Goal: Use online tool/utility: Utilize a website feature to perform a specific function

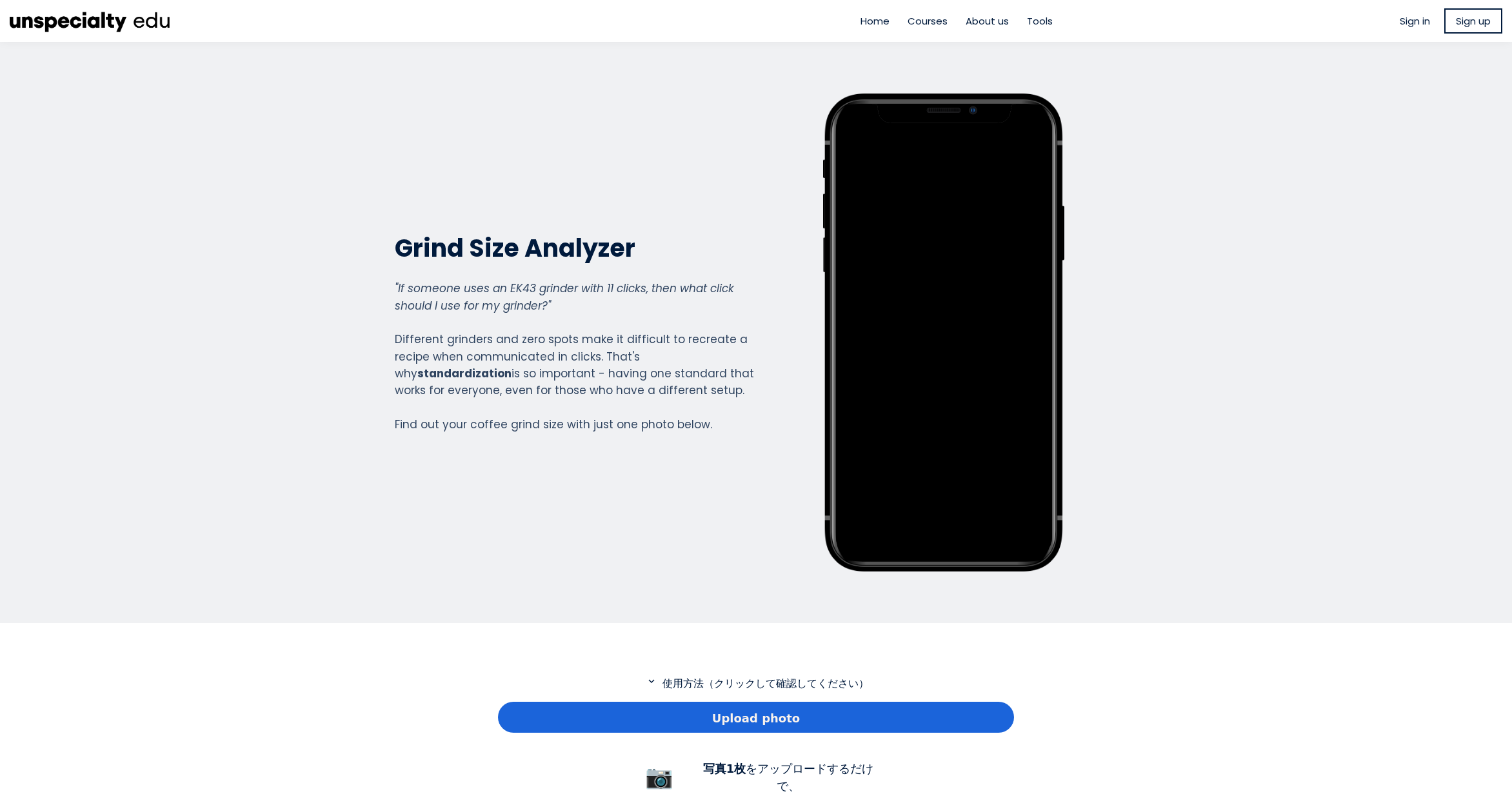
scroll to position [933, 517]
click at [994, 712] on div "Upload photo" at bounding box center [756, 717] width 517 height 31
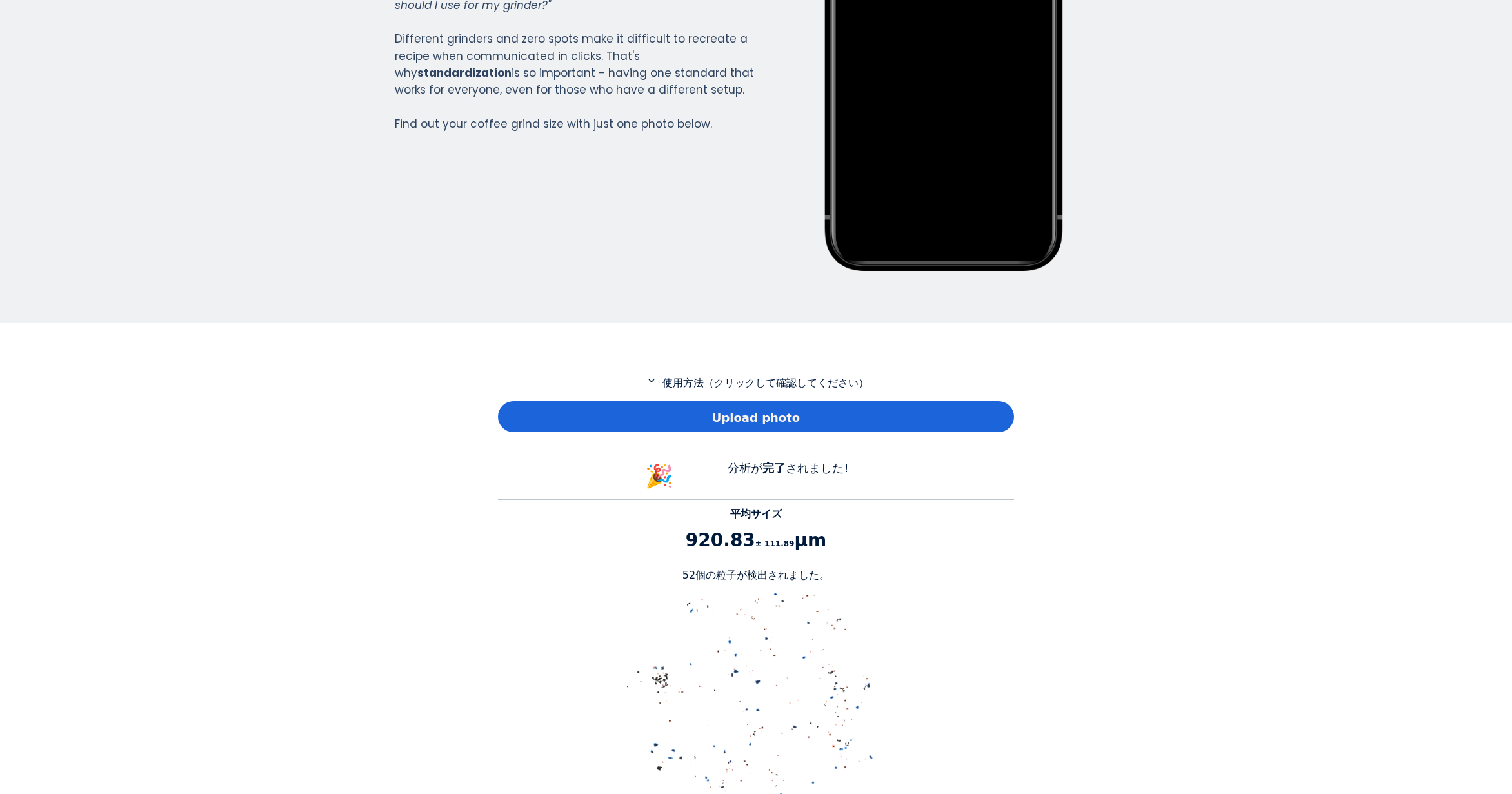
scroll to position [387, 0]
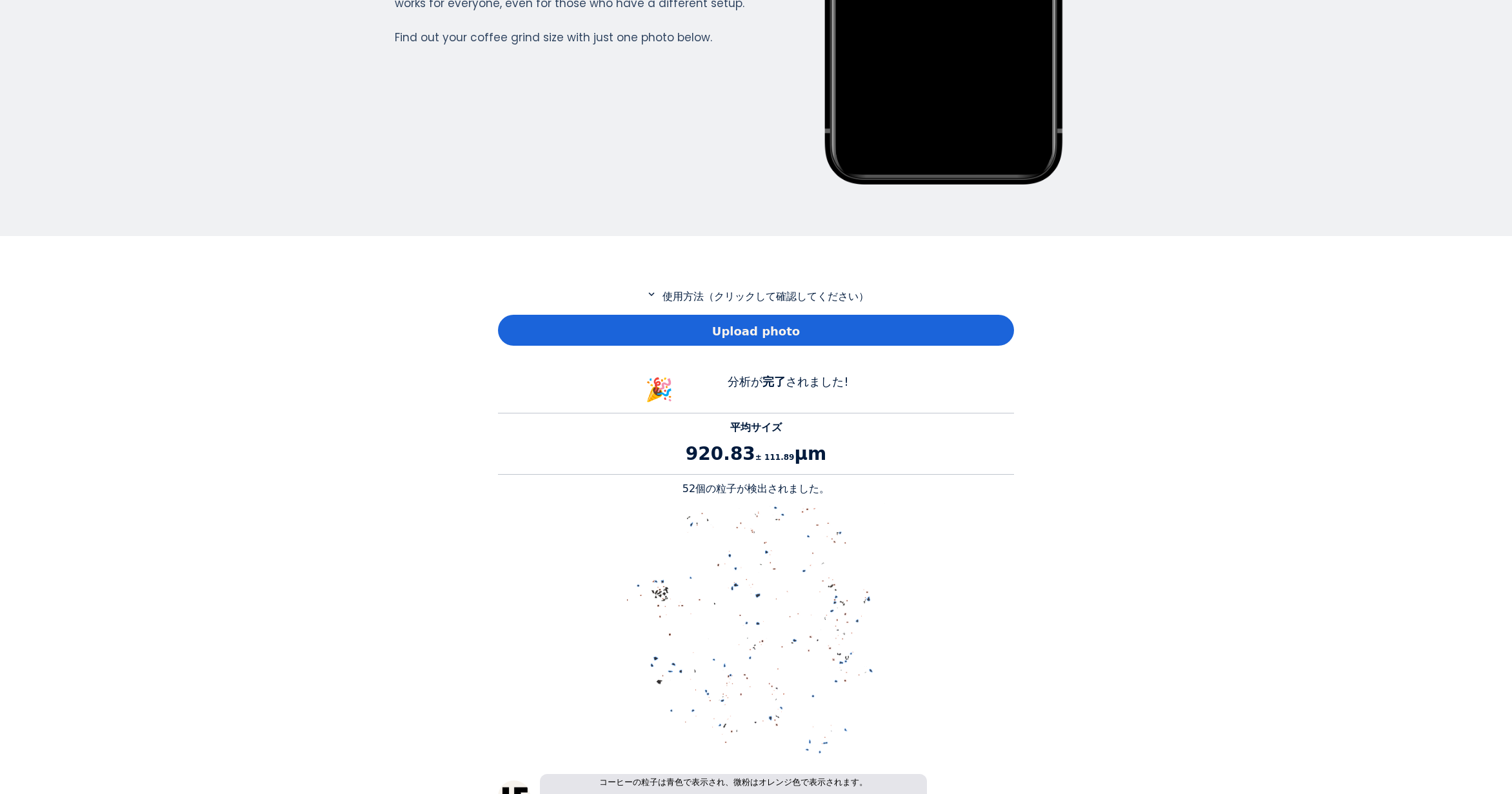
click at [696, 488] on p "52個の粒子が検出されました。" at bounding box center [756, 489] width 517 height 16
copy p "52"
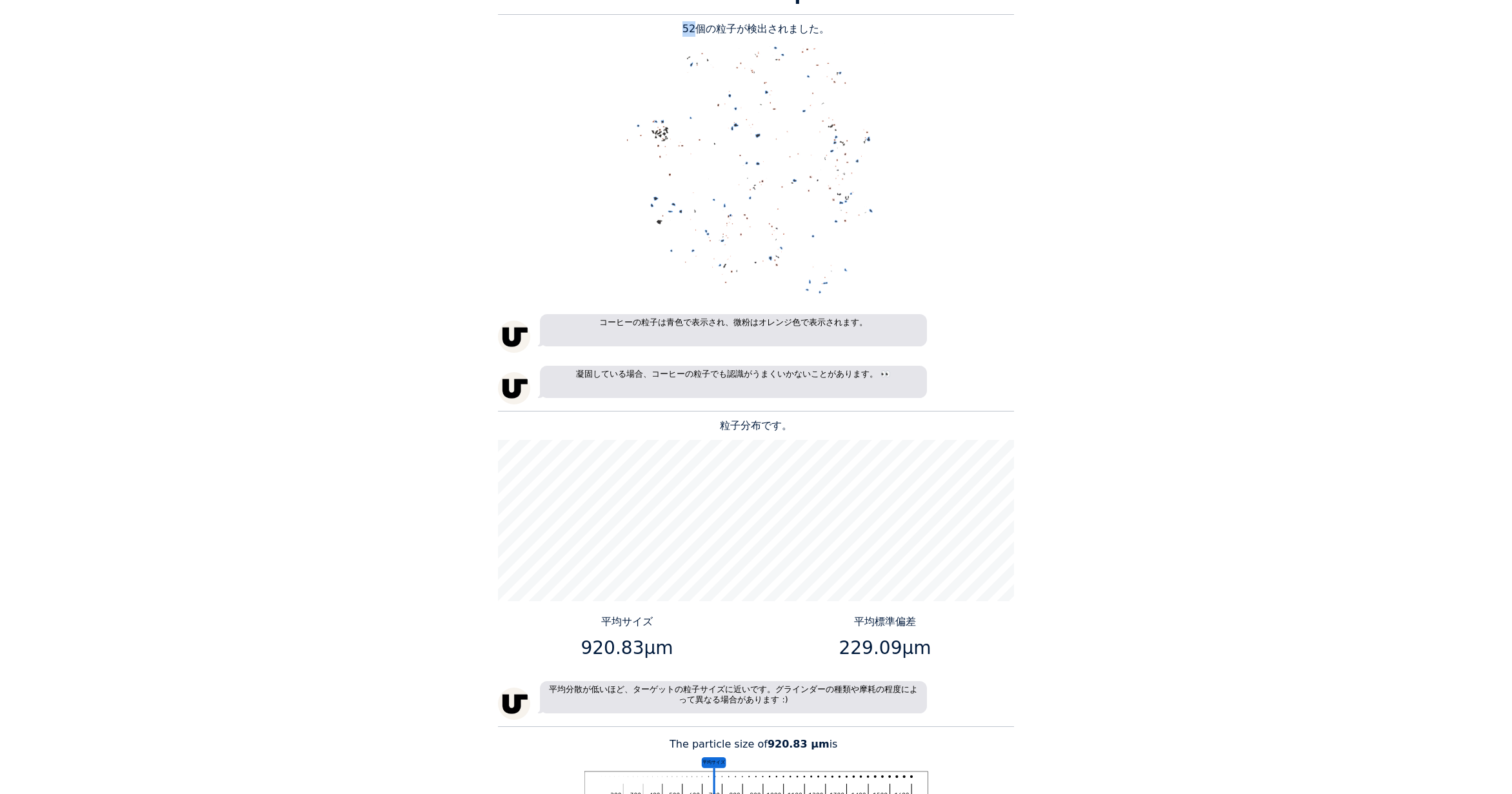
scroll to position [904, 0]
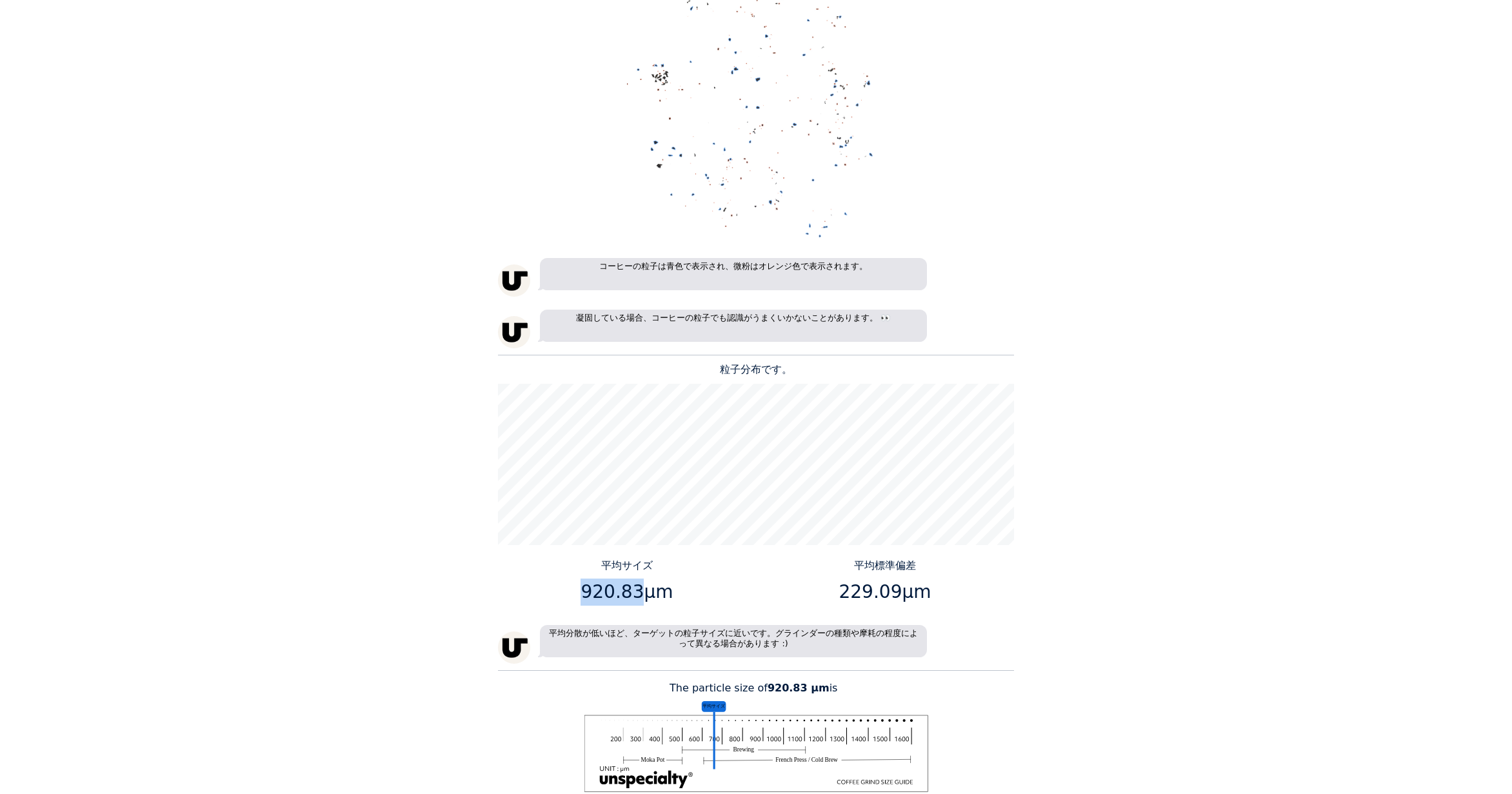
drag, startPoint x: 635, startPoint y: 595, endPoint x: 578, endPoint y: 595, distance: 57.0
click at [578, 595] on p "920.83μm" at bounding box center [627, 592] width 248 height 27
copy p "920.83"
drag, startPoint x: 893, startPoint y: 593, endPoint x: 845, endPoint y: 591, distance: 48.0
click at [845, 591] on p "229.09μm" at bounding box center [885, 592] width 248 height 27
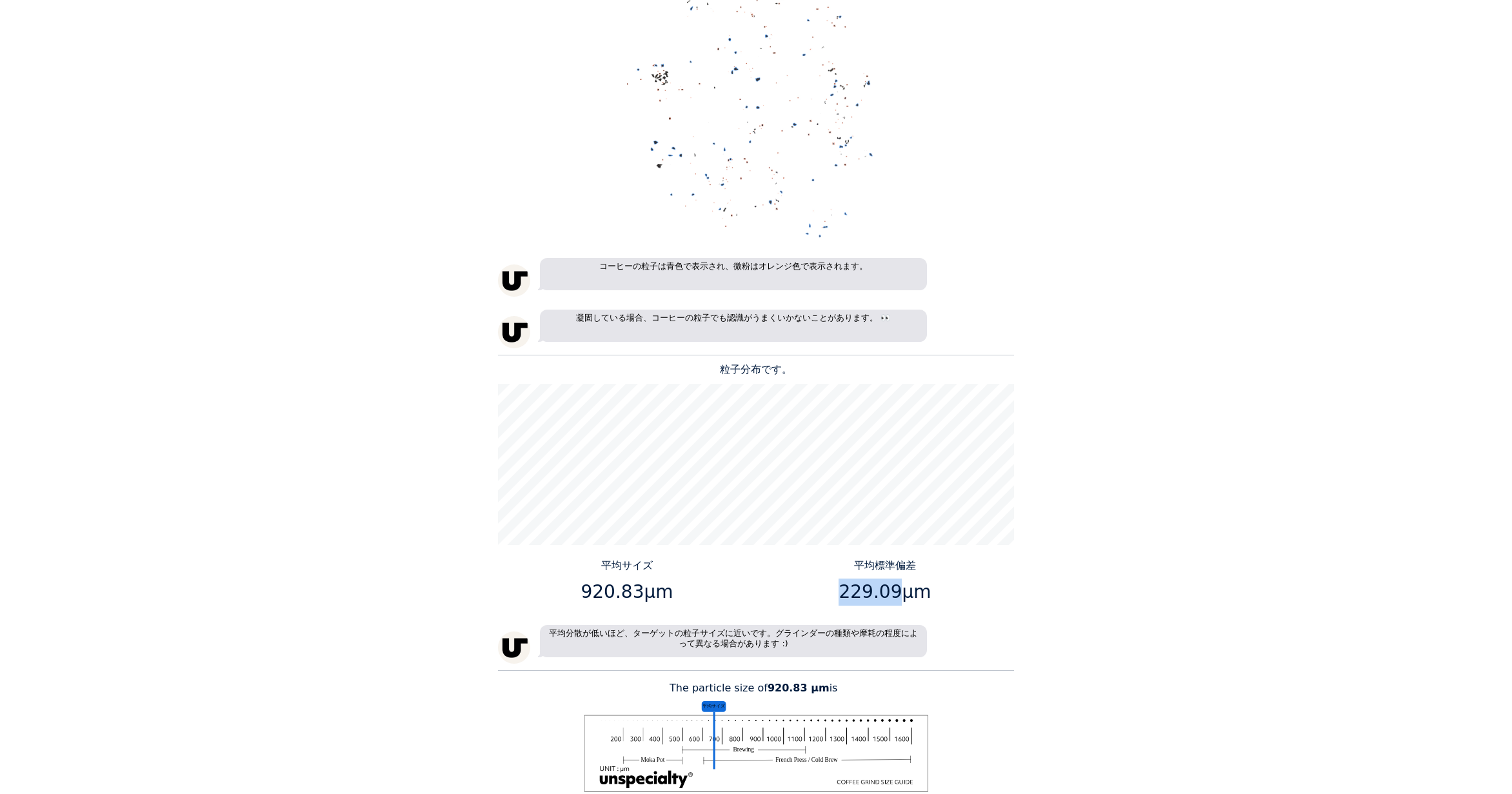
copy p "229.09"
